Goal: Information Seeking & Learning: Learn about a topic

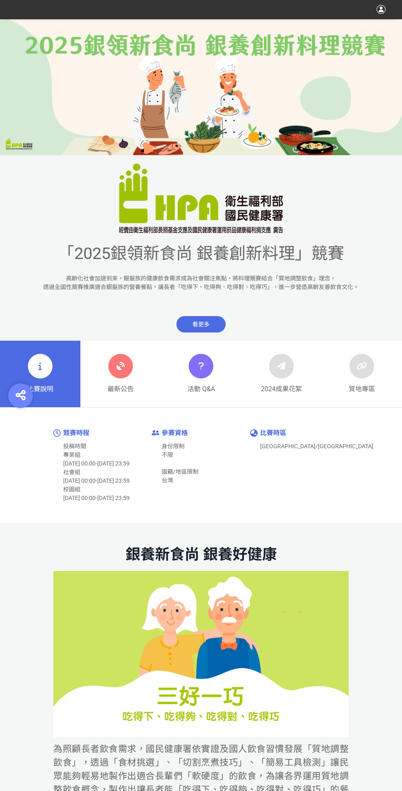
click at [136, 363] on link "最新公告" at bounding box center [120, 374] width 80 height 67
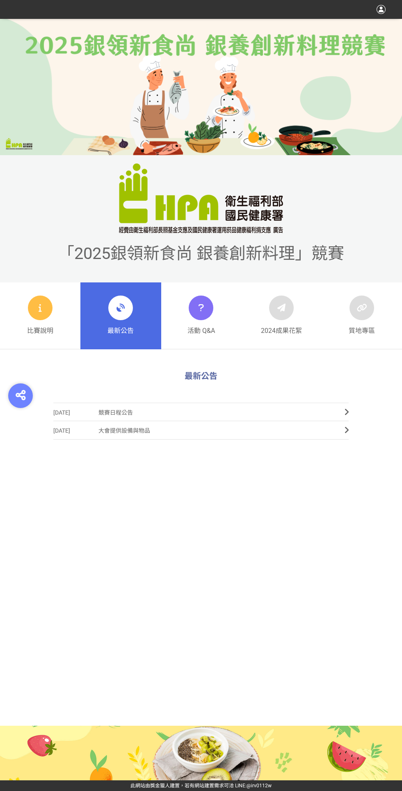
click at [254, 407] on span "競賽日程公告" at bounding box center [216, 413] width 234 height 18
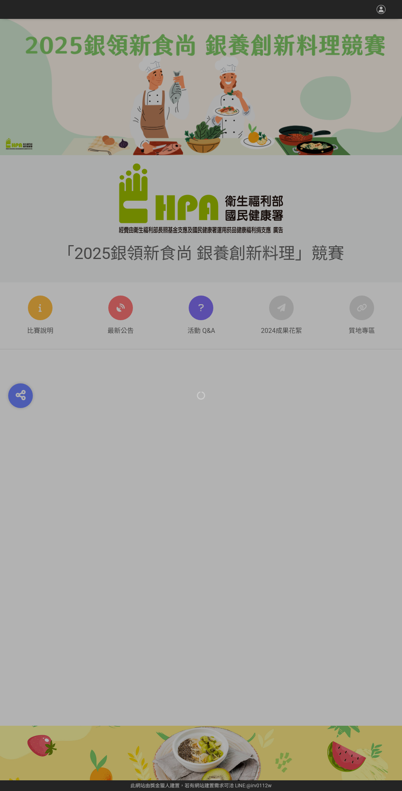
click at [263, 413] on div at bounding box center [201, 395] width 402 height 791
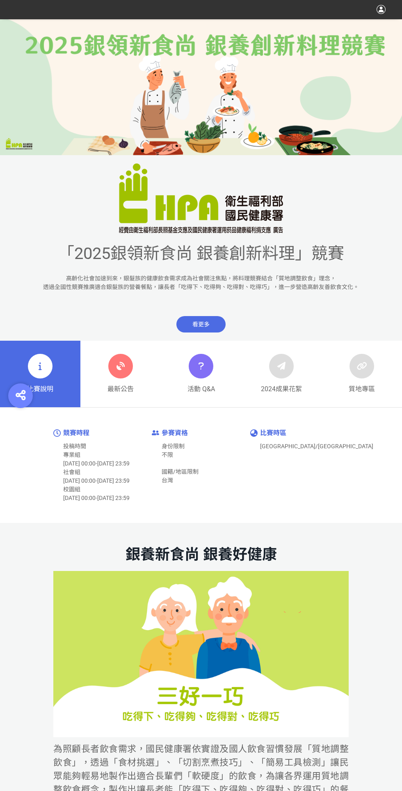
click at [127, 369] on icon at bounding box center [120, 366] width 15 height 15
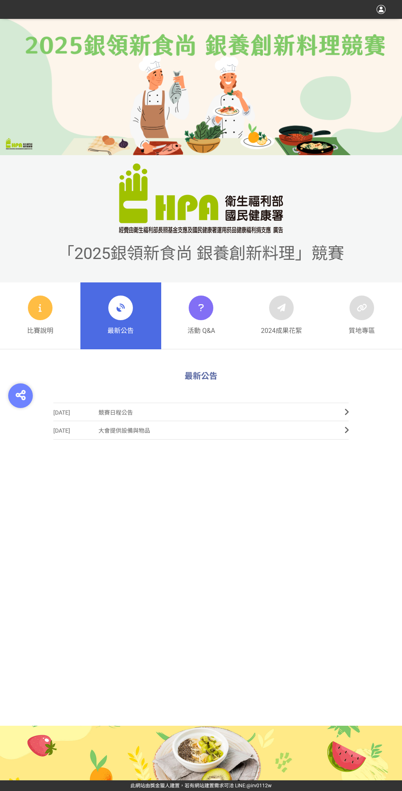
click at [54, 326] on link "比賽說明" at bounding box center [40, 316] width 80 height 67
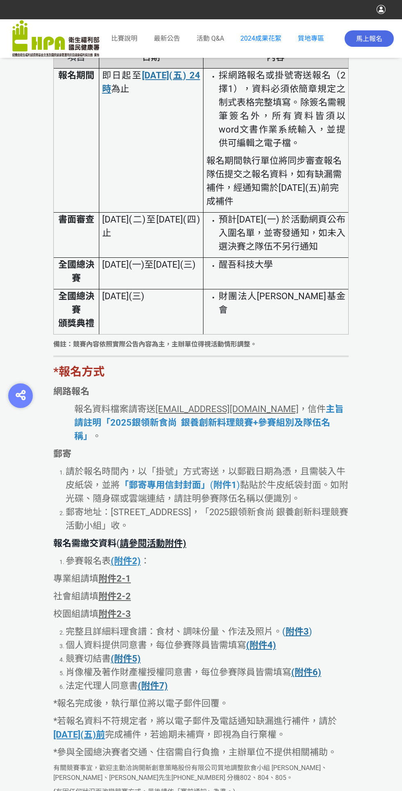
scroll to position [1460, 0]
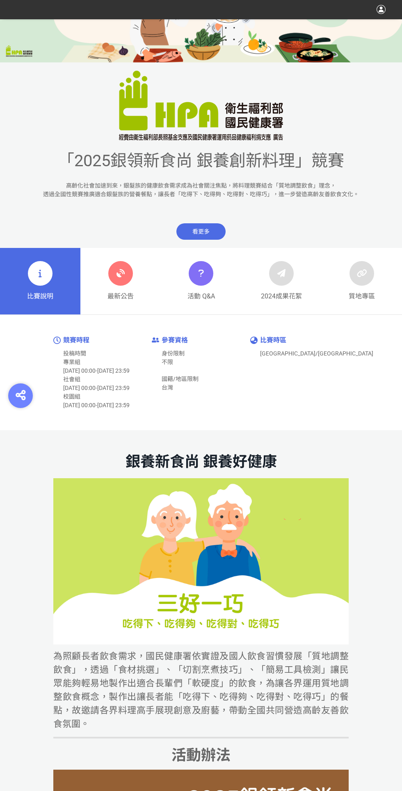
click at [86, 253] on link "最新公告" at bounding box center [120, 281] width 80 height 67
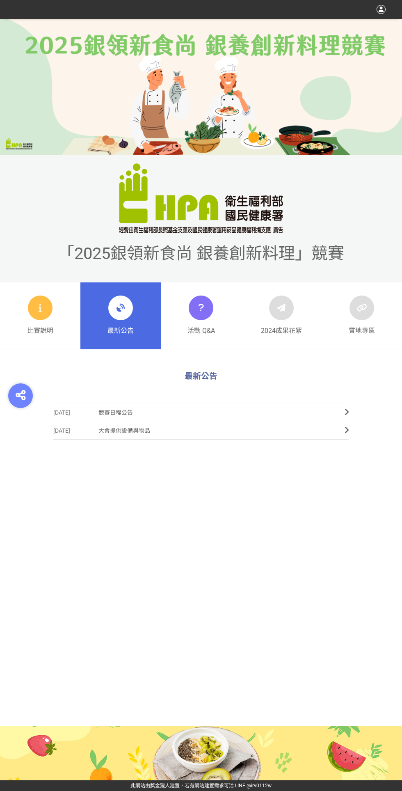
click at [179, 315] on link "活動 Q&A" at bounding box center [201, 316] width 80 height 67
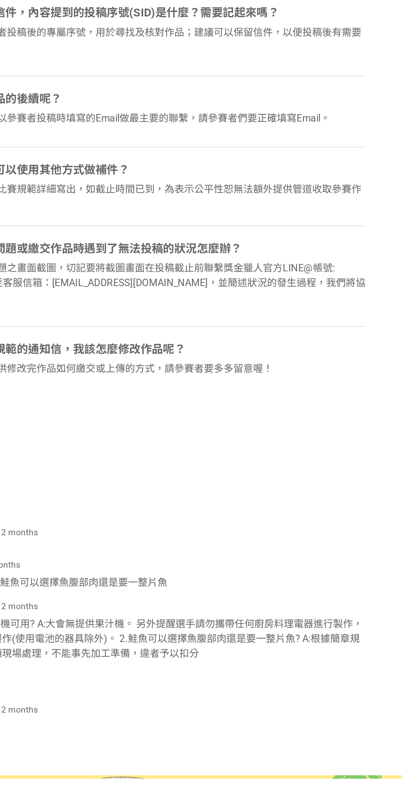
scroll to position [968, 0]
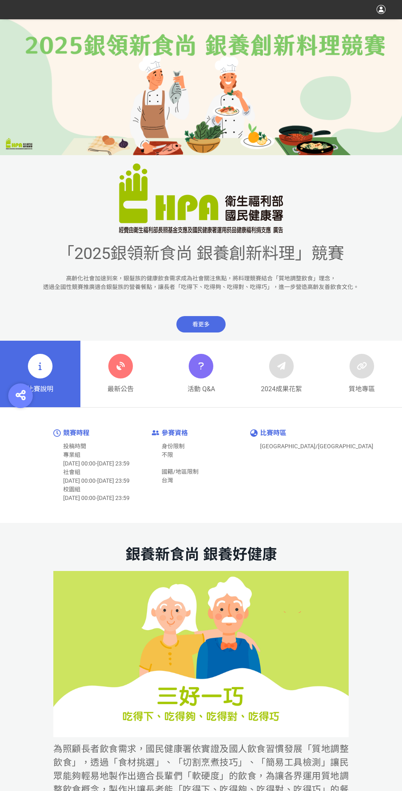
click at [126, 138] on div at bounding box center [120, 366] width 25 height 25
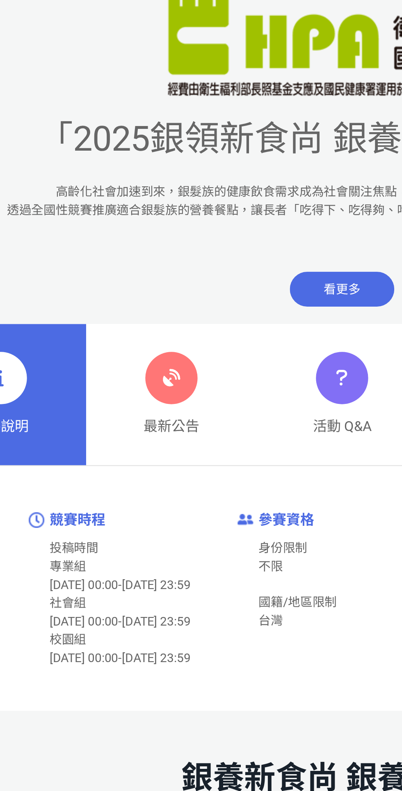
click at [117, 361] on icon at bounding box center [120, 366] width 15 height 15
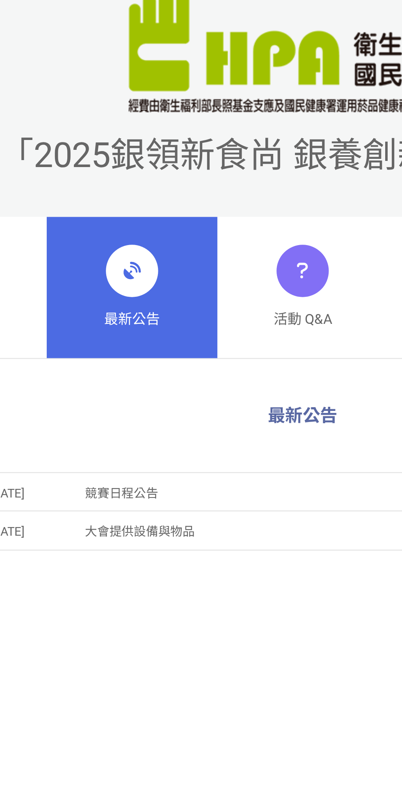
click at [72, 308] on link "比賽說明" at bounding box center [40, 316] width 80 height 67
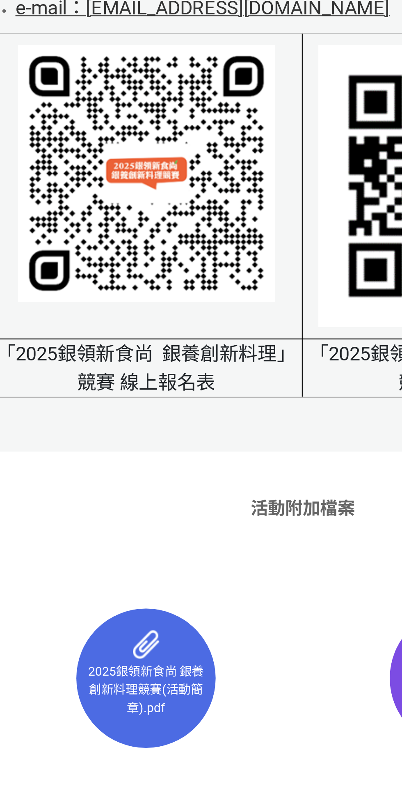
scroll to position [5136, 0]
